Goal: Task Accomplishment & Management: Manage account settings

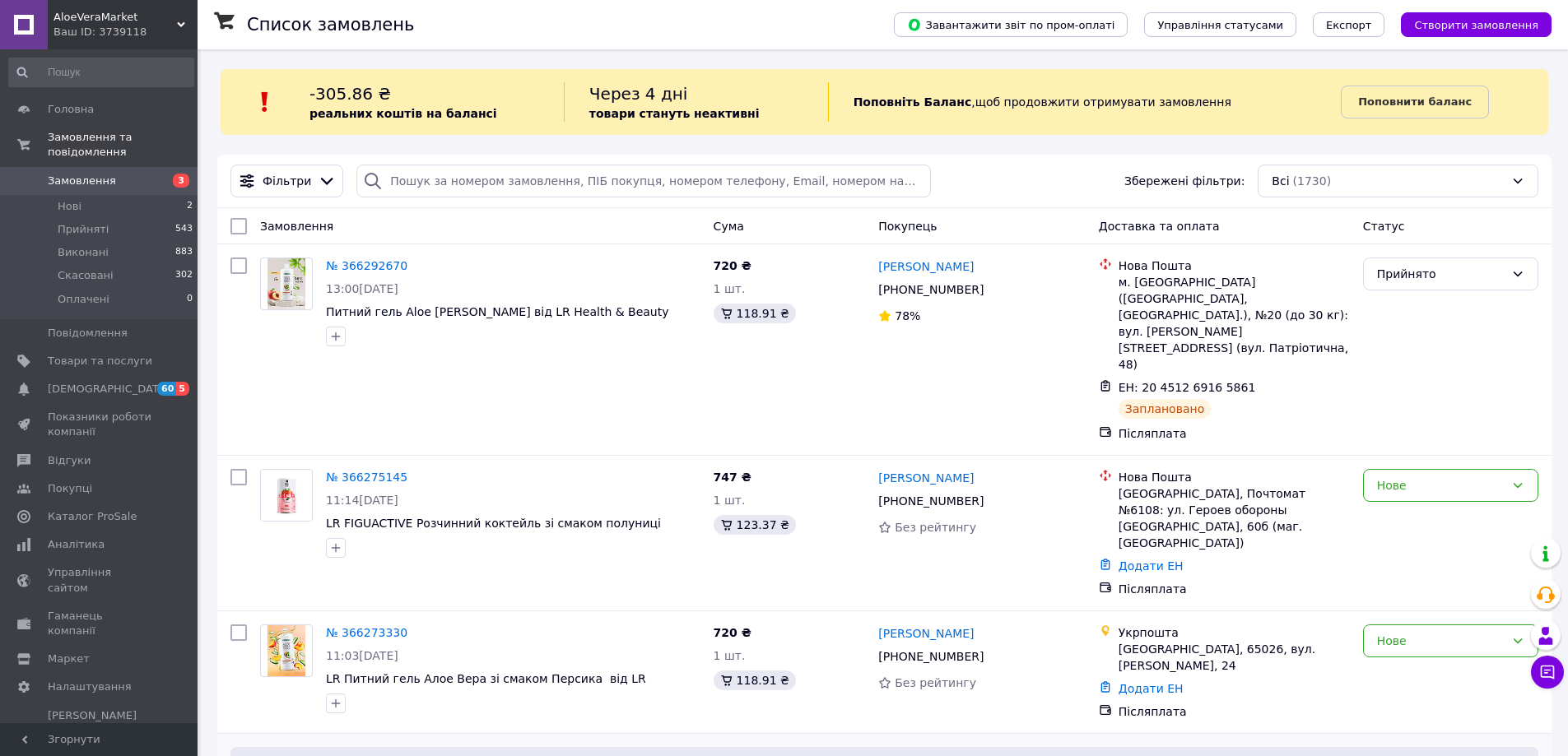
click at [123, 174] on span "Замовлення" at bounding box center [100, 181] width 105 height 15
click at [119, 195] on li "Нові 2" at bounding box center [101, 207] width 202 height 23
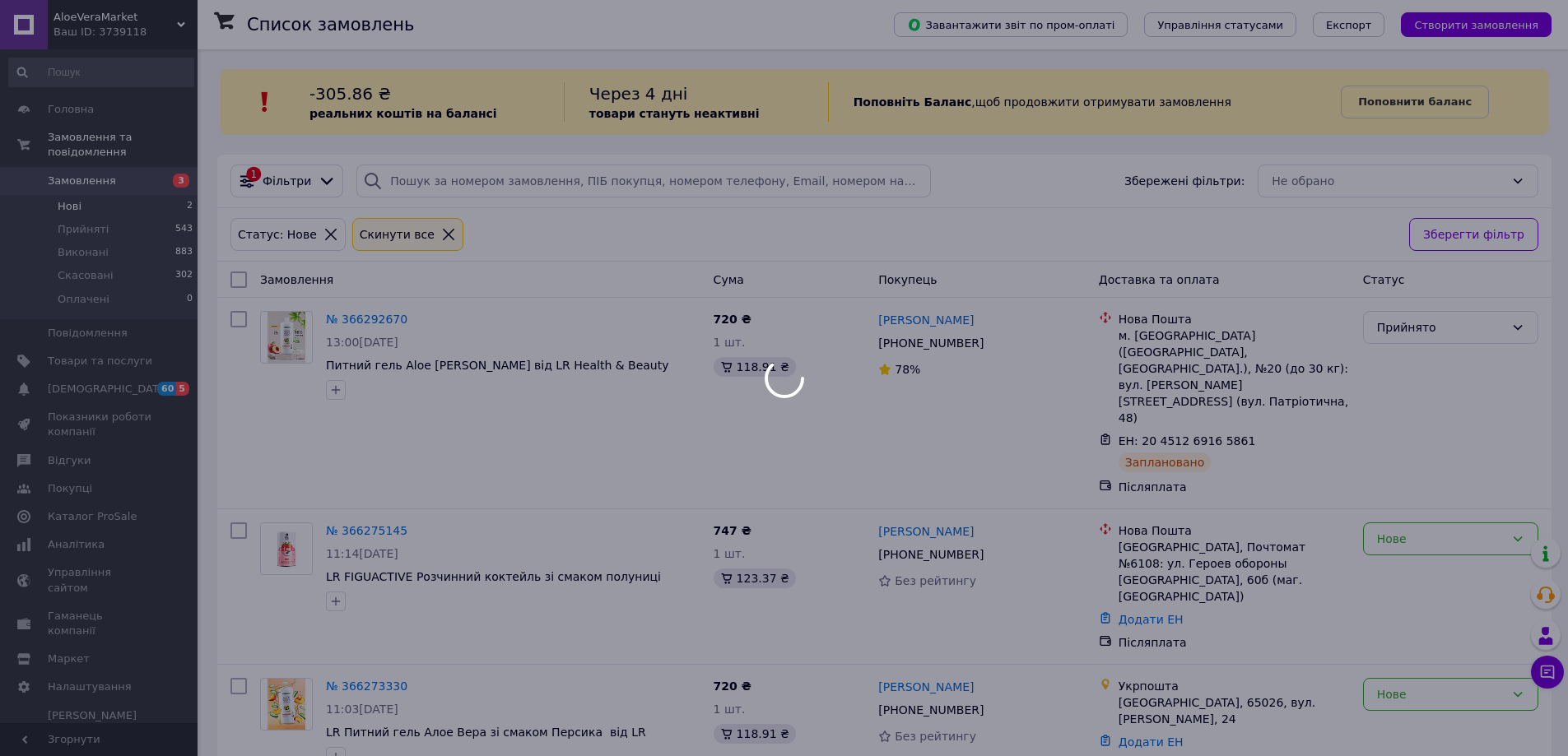
drag, startPoint x: 126, startPoint y: 150, endPoint x: 128, endPoint y: 159, distance: 9.2
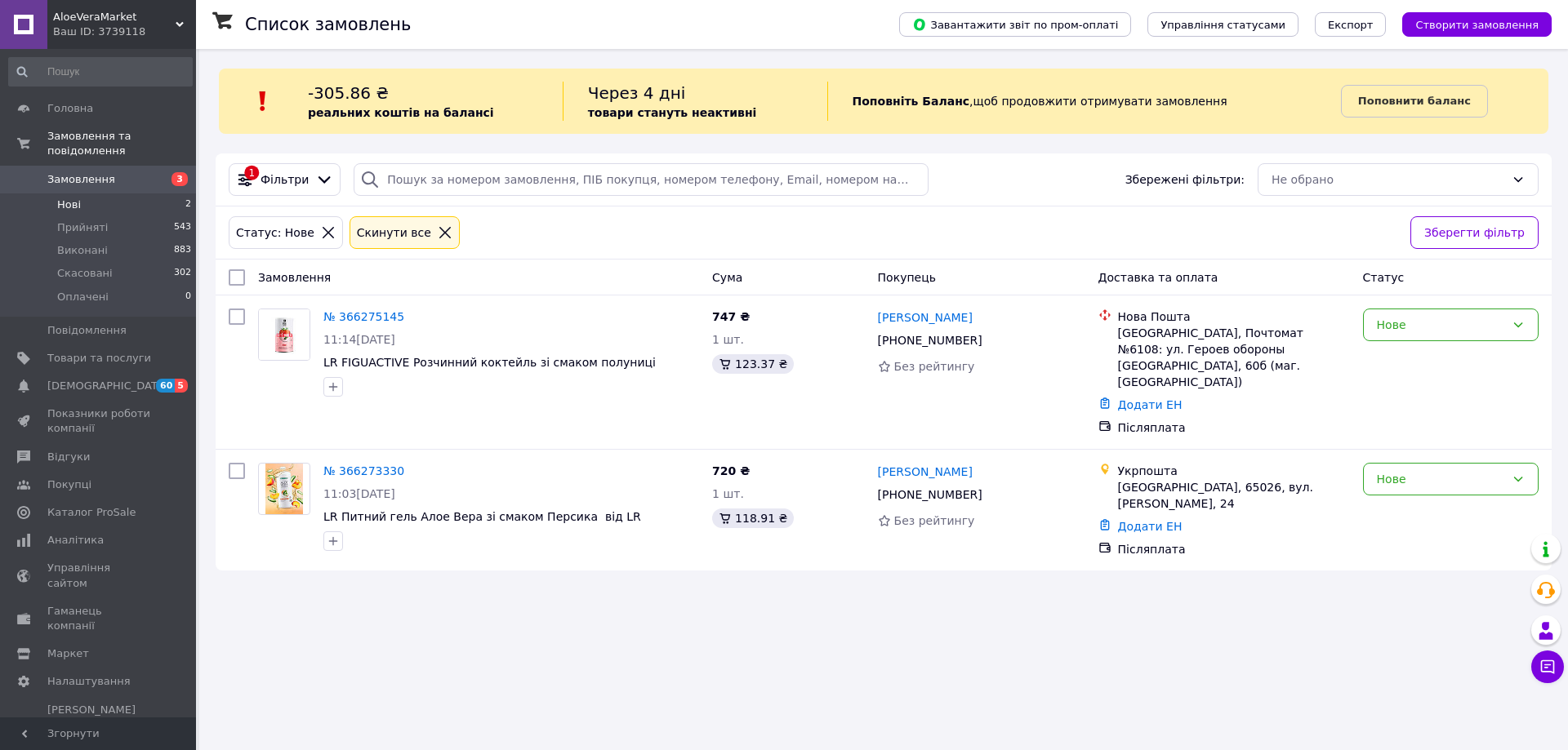
click at [126, 172] on span "Замовлення" at bounding box center [99, 180] width 104 height 15
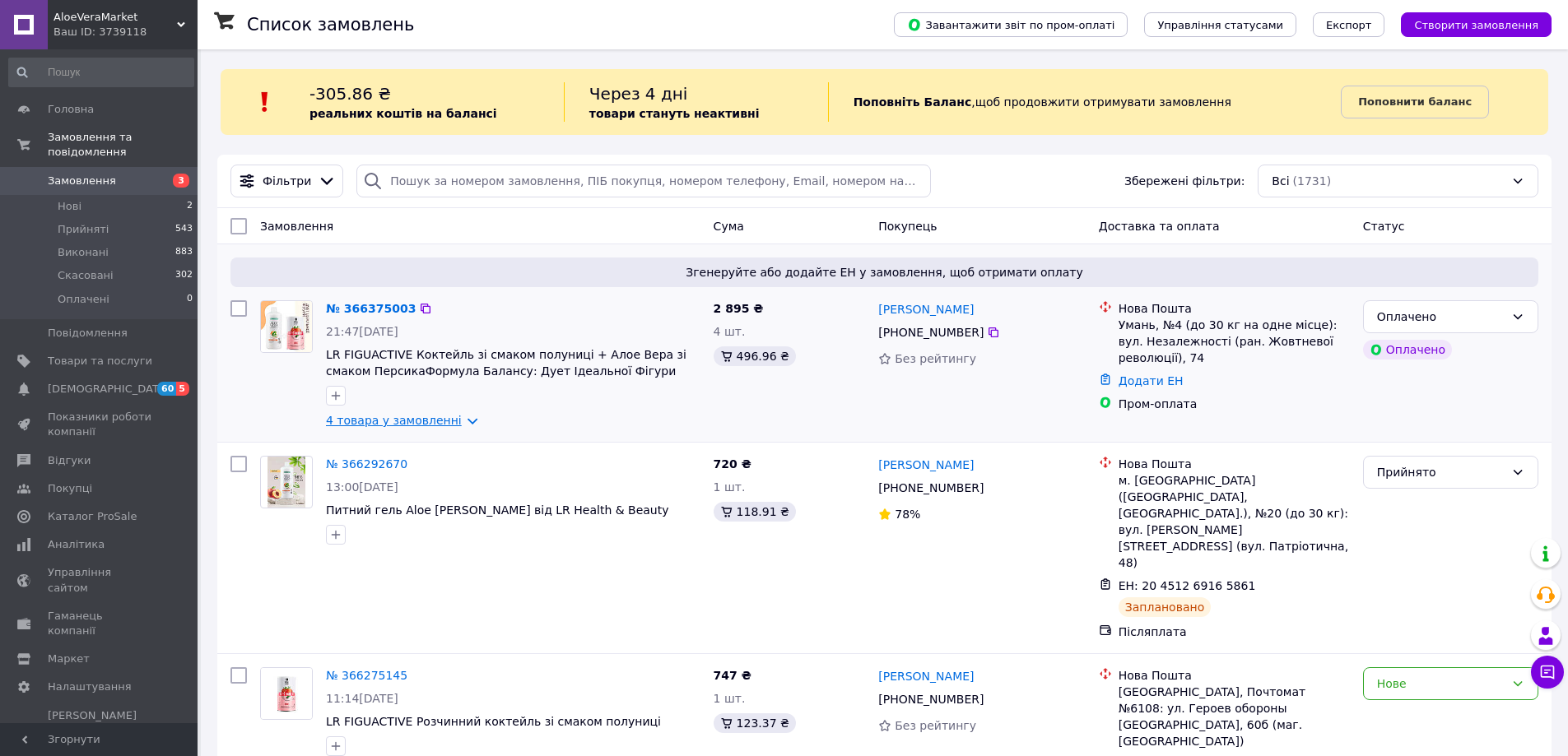
click at [447, 418] on link "4 товара у замовленні" at bounding box center [394, 420] width 136 height 13
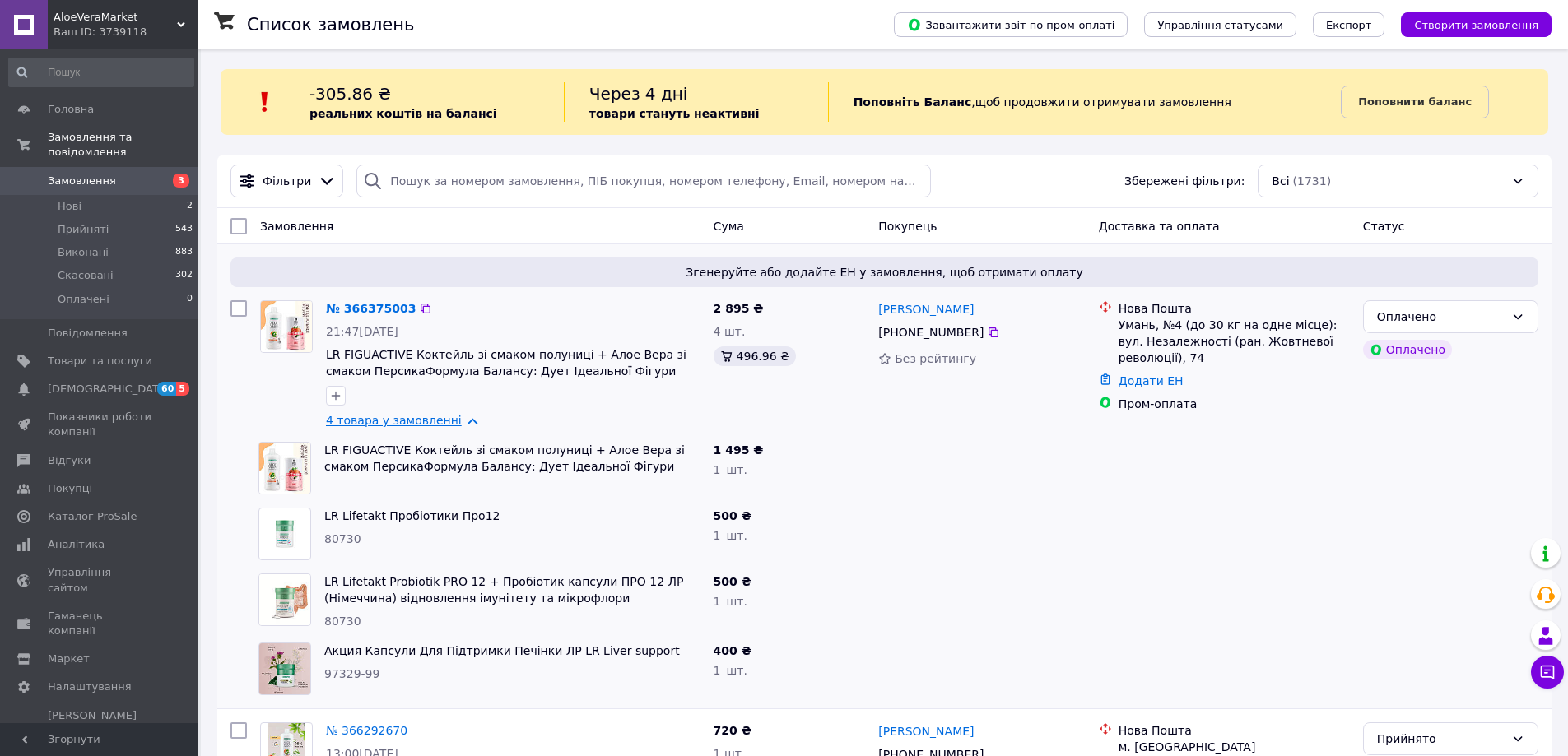
click at [447, 418] on link "4 товара у замовленні" at bounding box center [394, 420] width 136 height 13
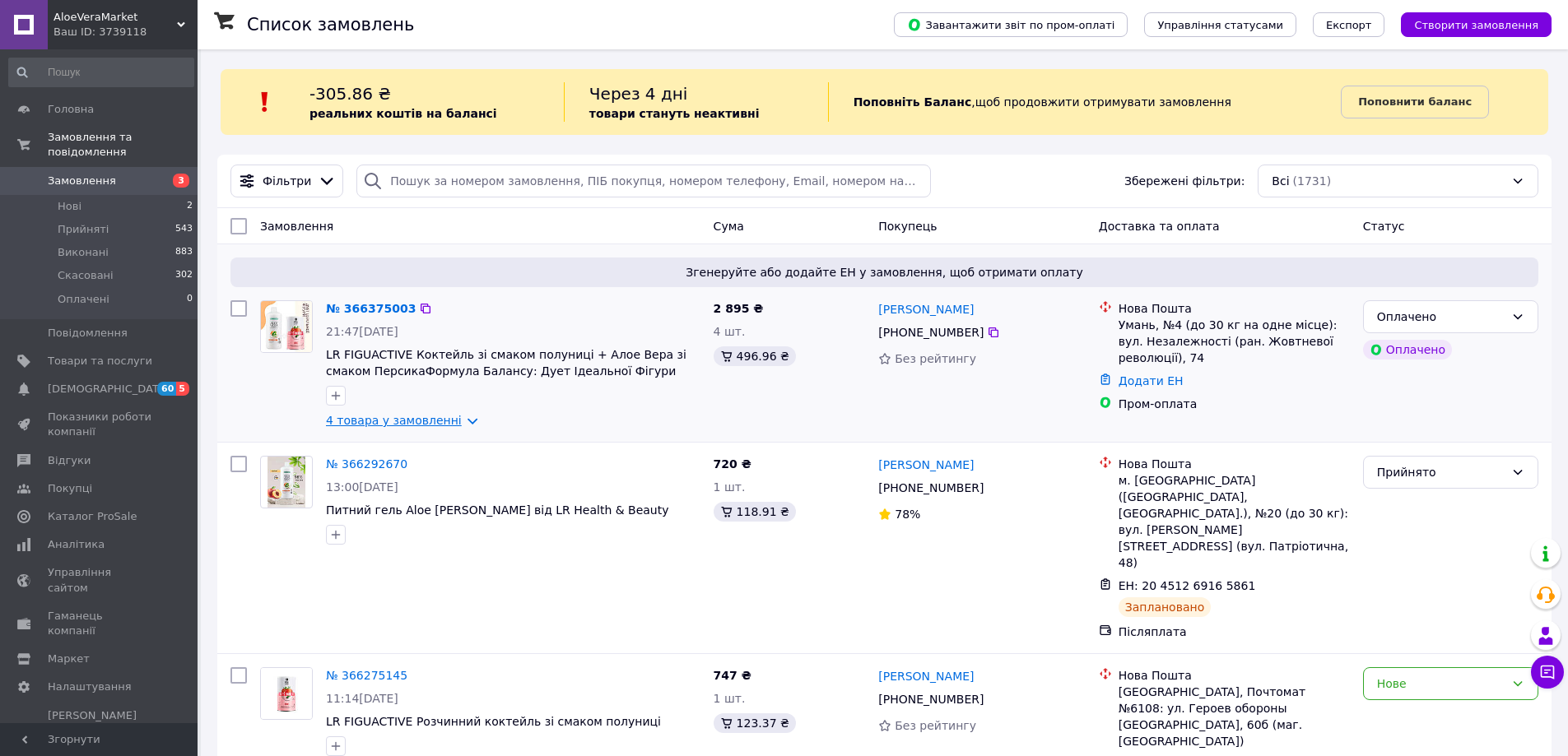
click at [447, 418] on link "4 товара у замовленні" at bounding box center [394, 420] width 136 height 13
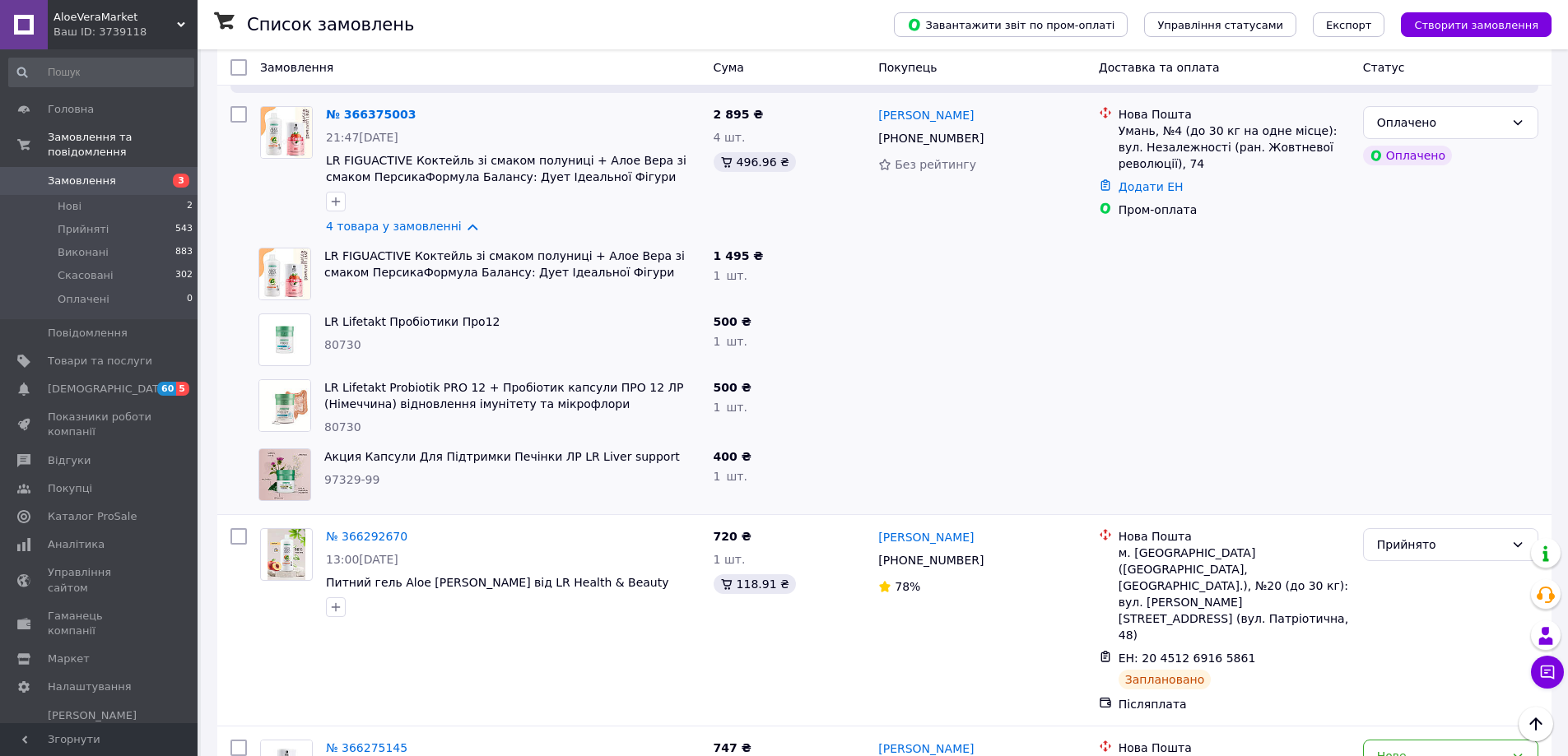
scroll to position [164, 0]
